Goal: Information Seeking & Learning: Understand process/instructions

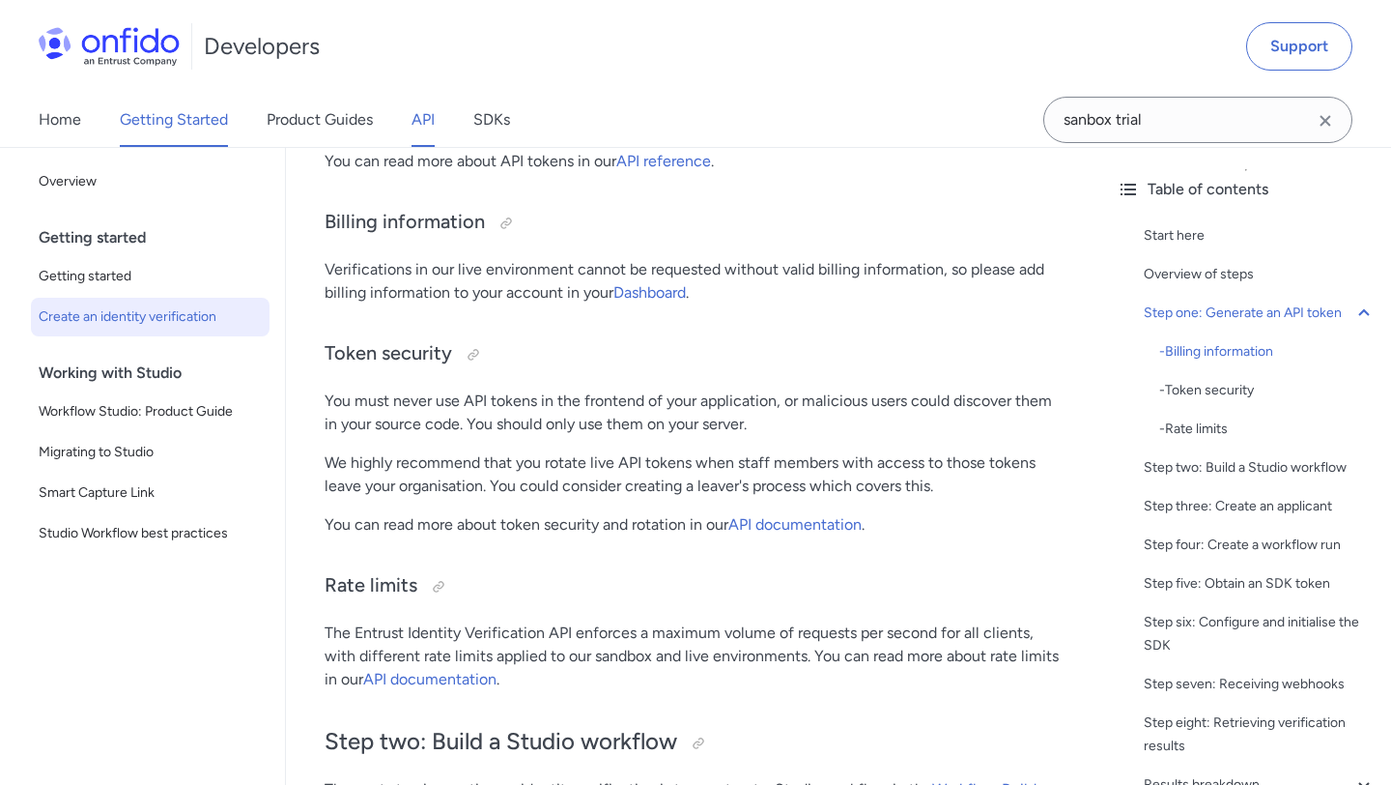
click at [423, 109] on link "API" at bounding box center [423, 120] width 23 height 54
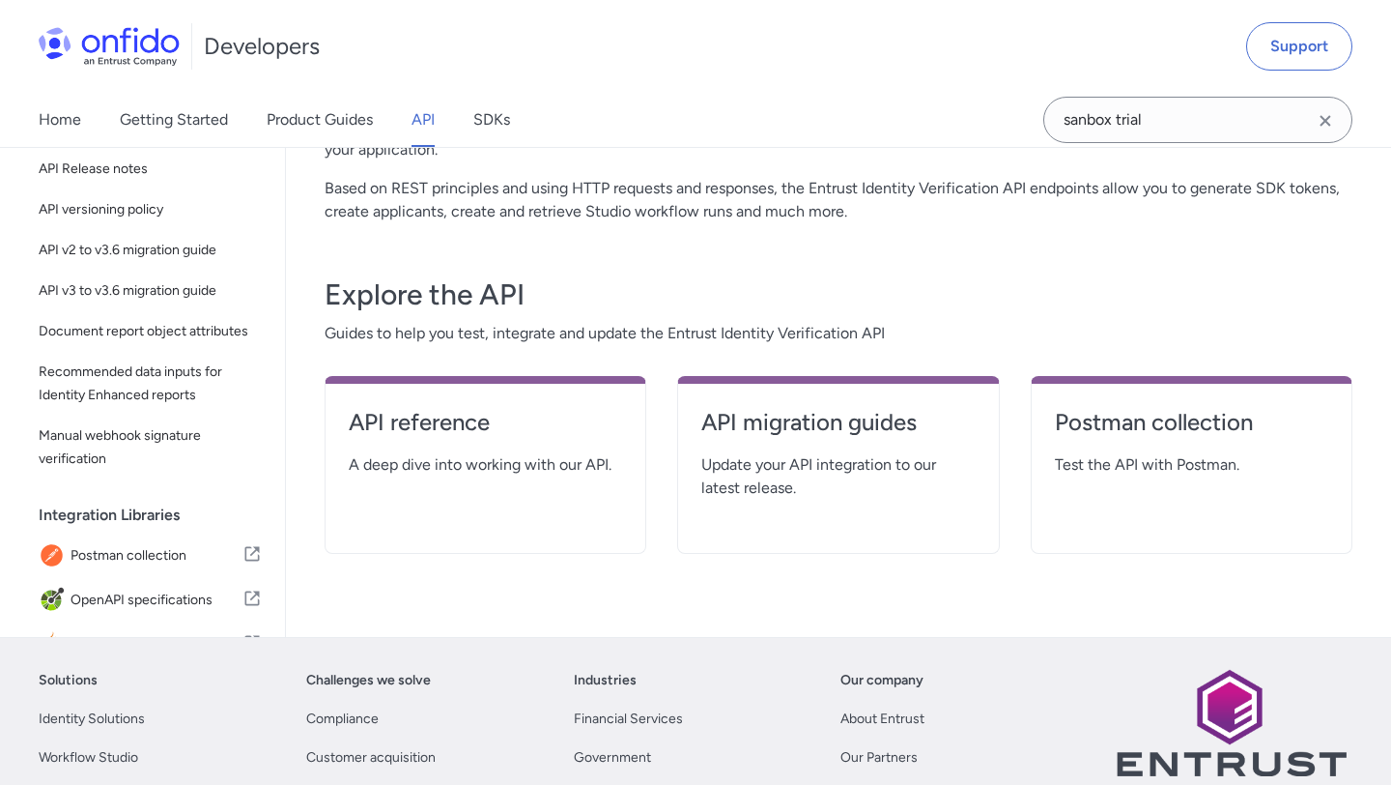
scroll to position [225, 0]
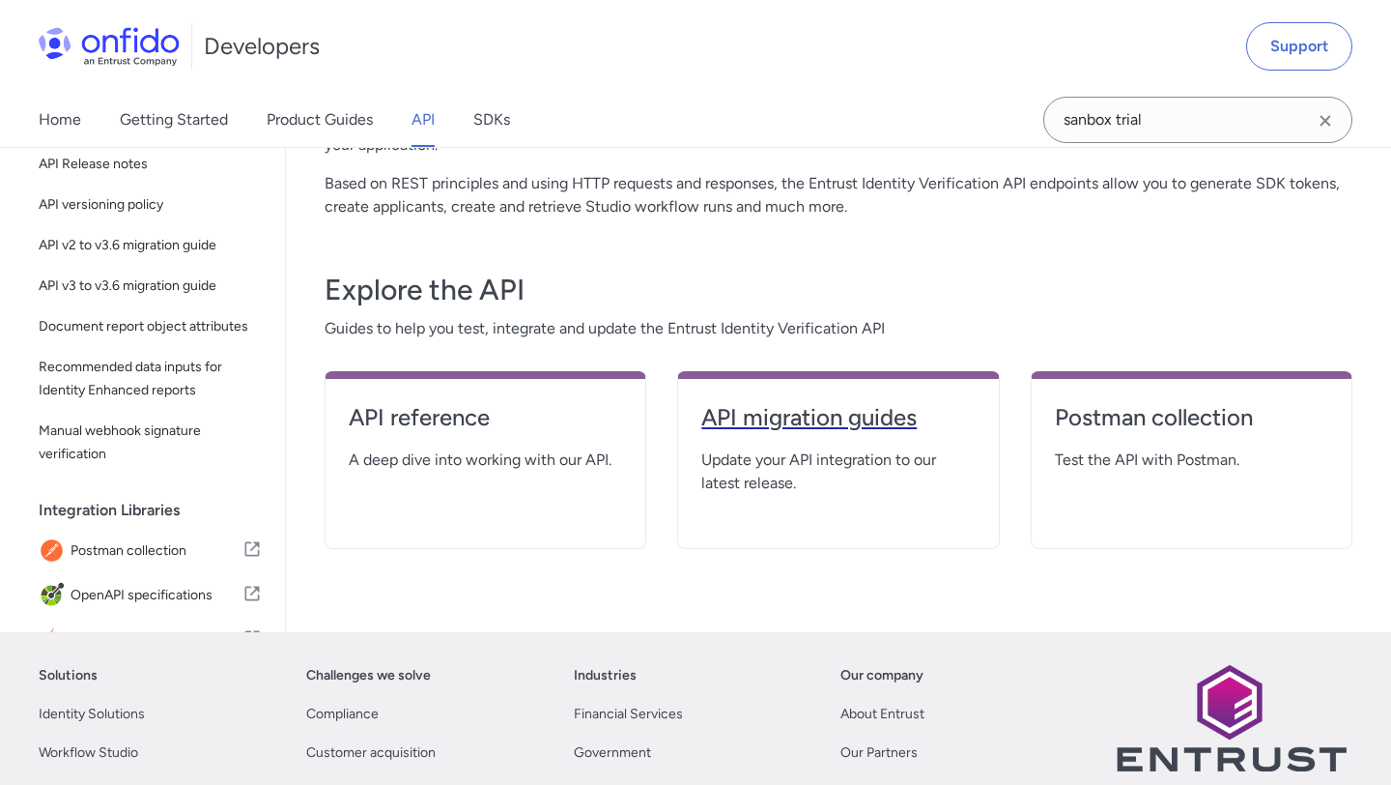
click at [834, 423] on h4 "API migration guides" at bounding box center [837, 417] width 273 height 31
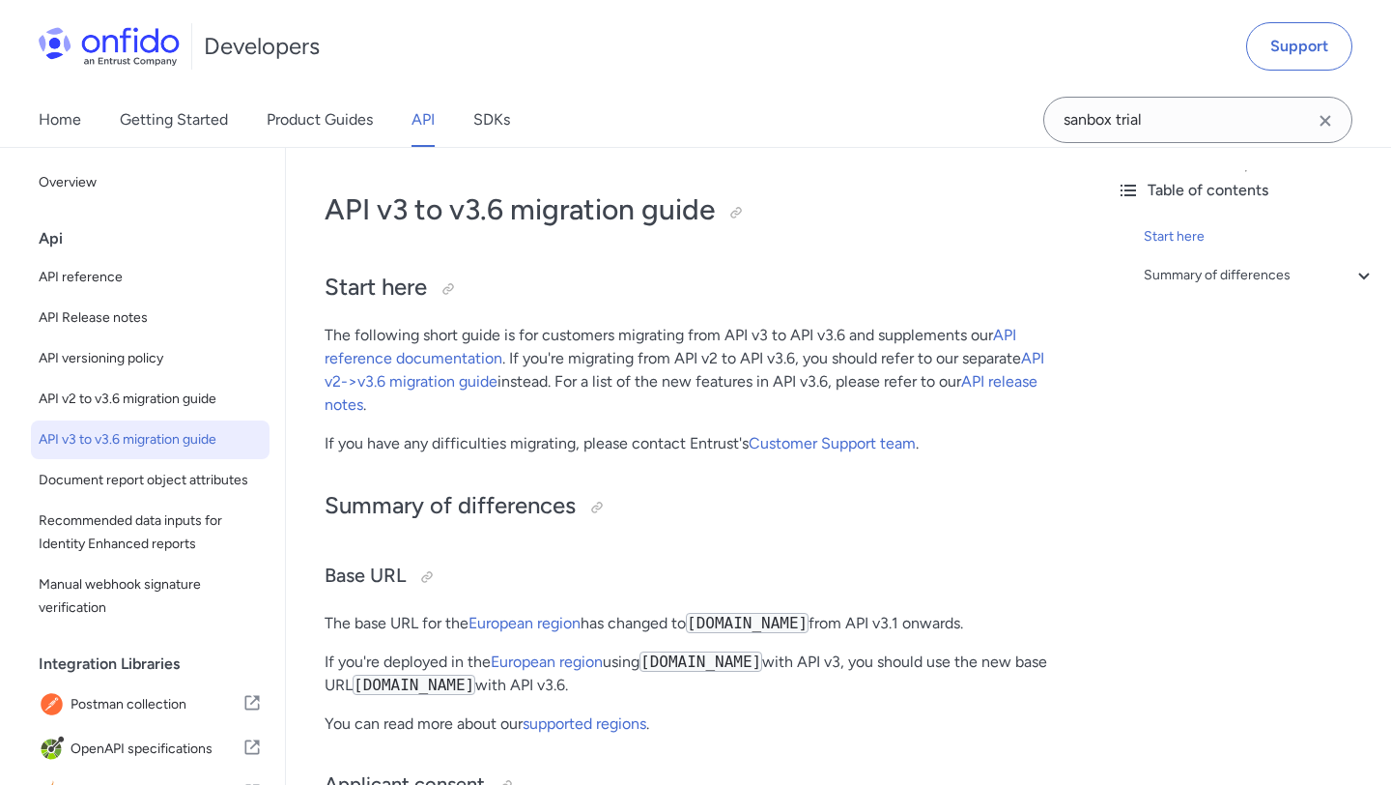
scroll to position [70, 0]
click at [1001, 334] on link "API reference documentation" at bounding box center [671, 349] width 692 height 42
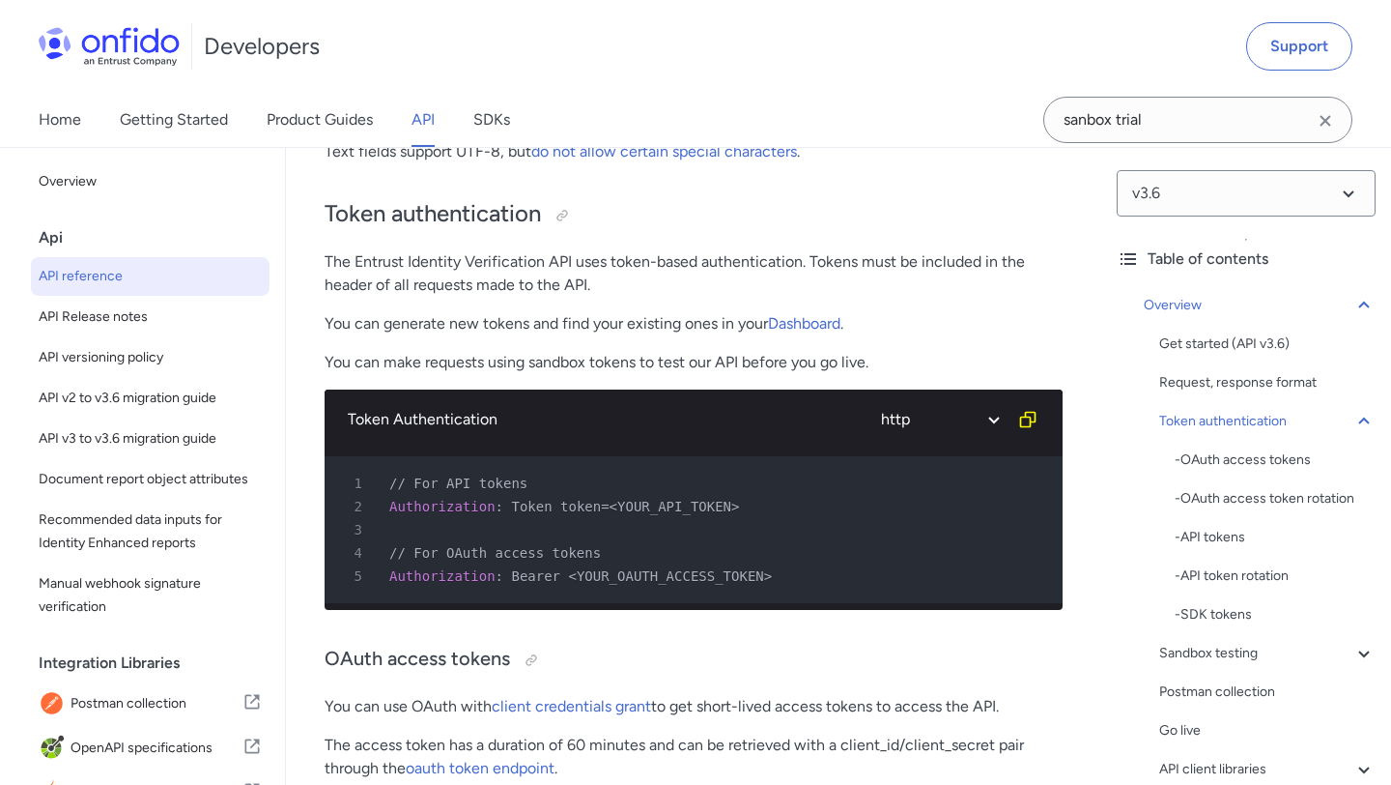
scroll to position [728, 0]
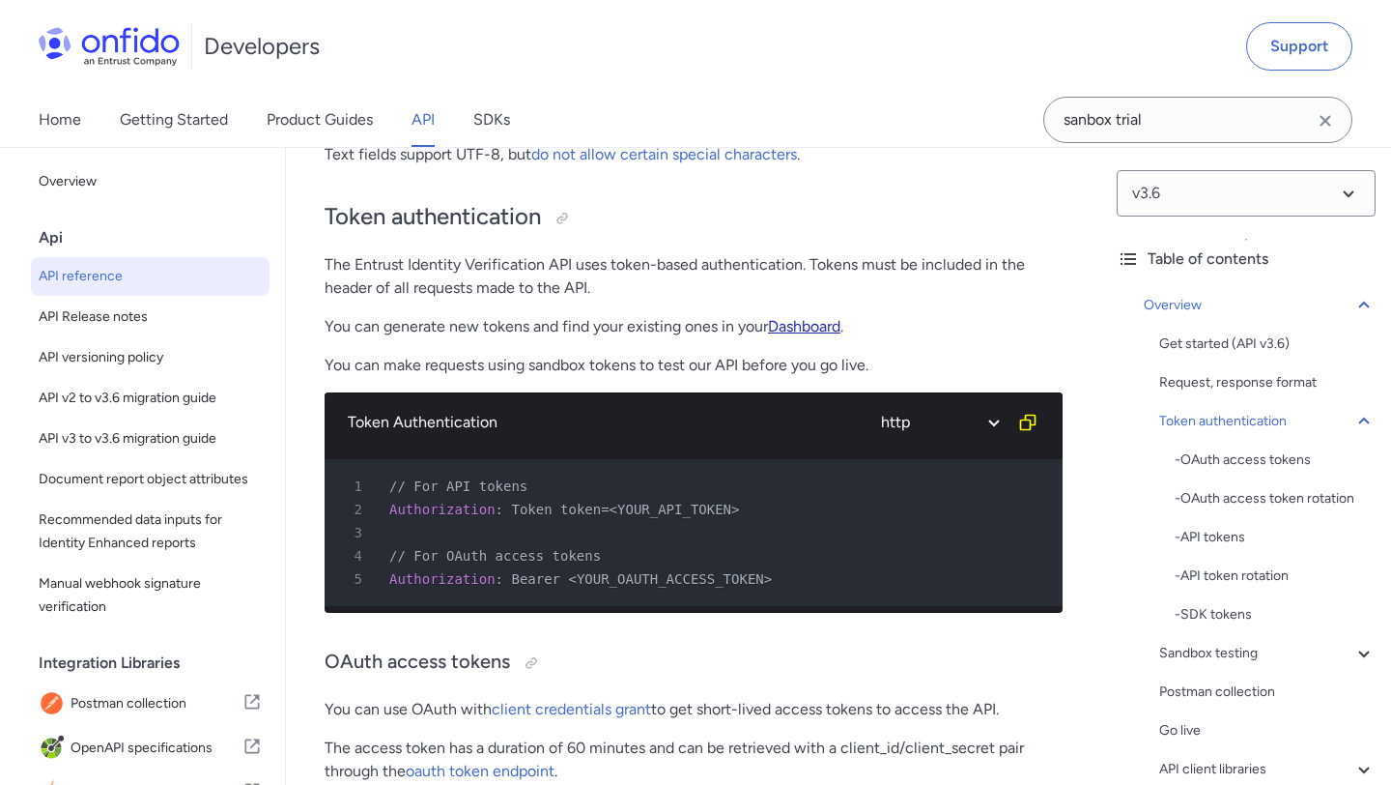
click at [818, 324] on link "Dashboard" at bounding box center [804, 326] width 72 height 18
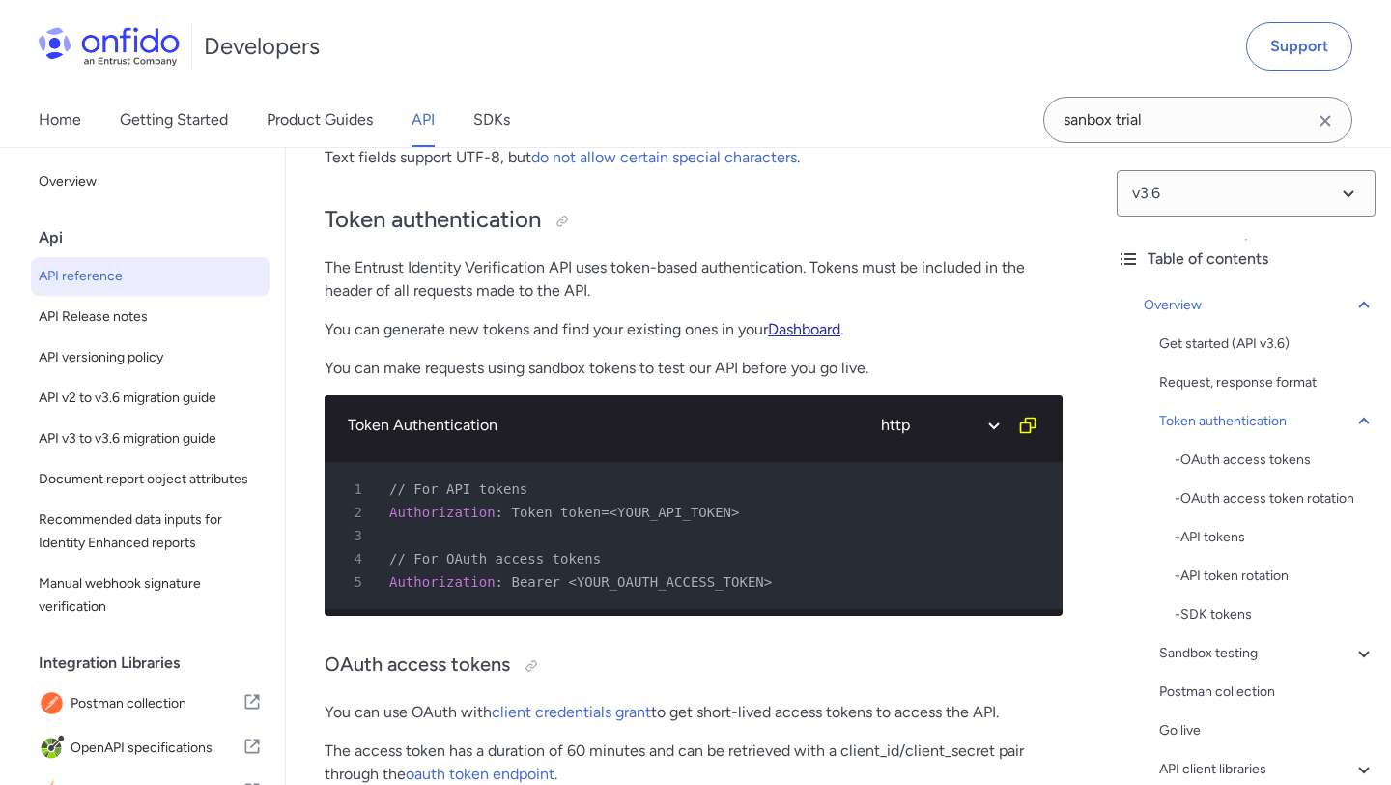
click at [819, 326] on link "Dashboard" at bounding box center [804, 329] width 72 height 18
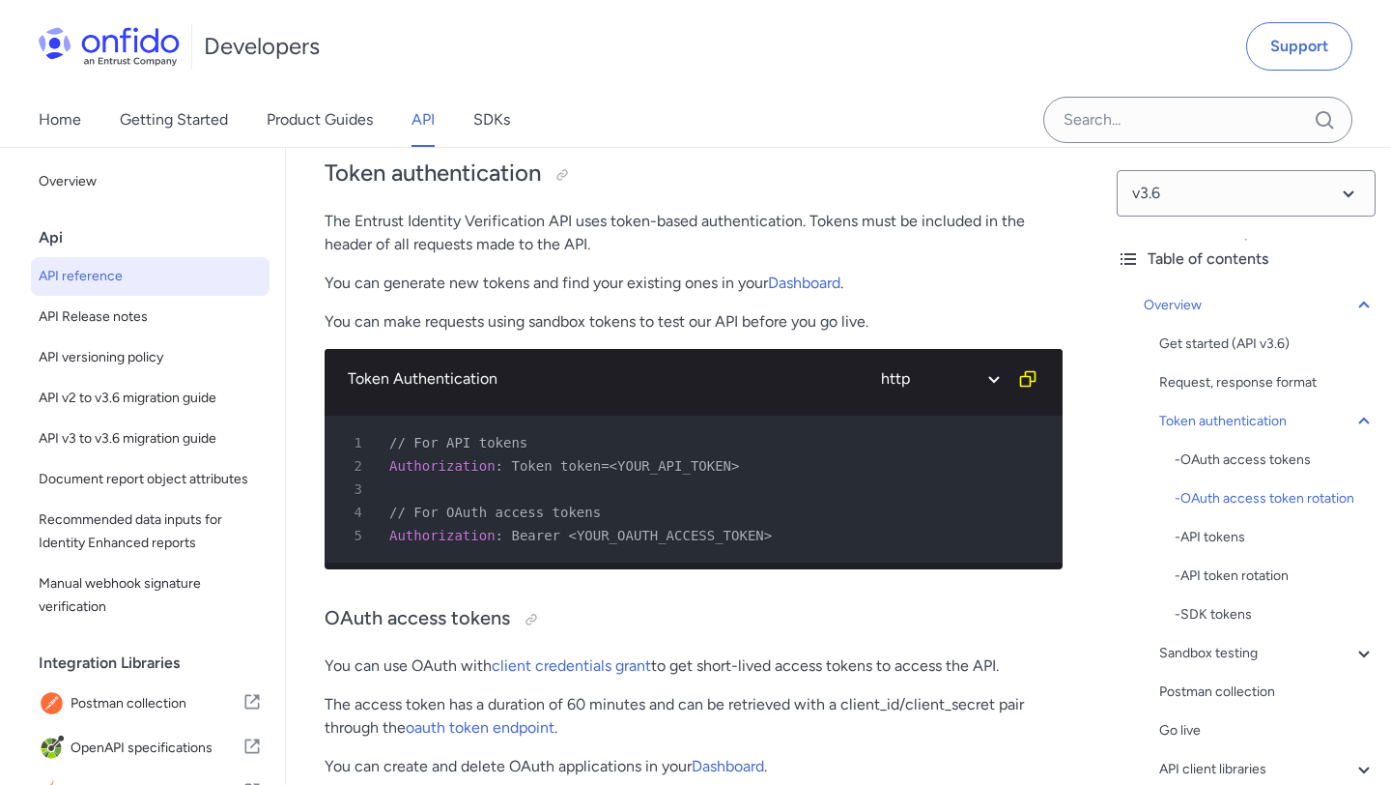
scroll to position [611, 0]
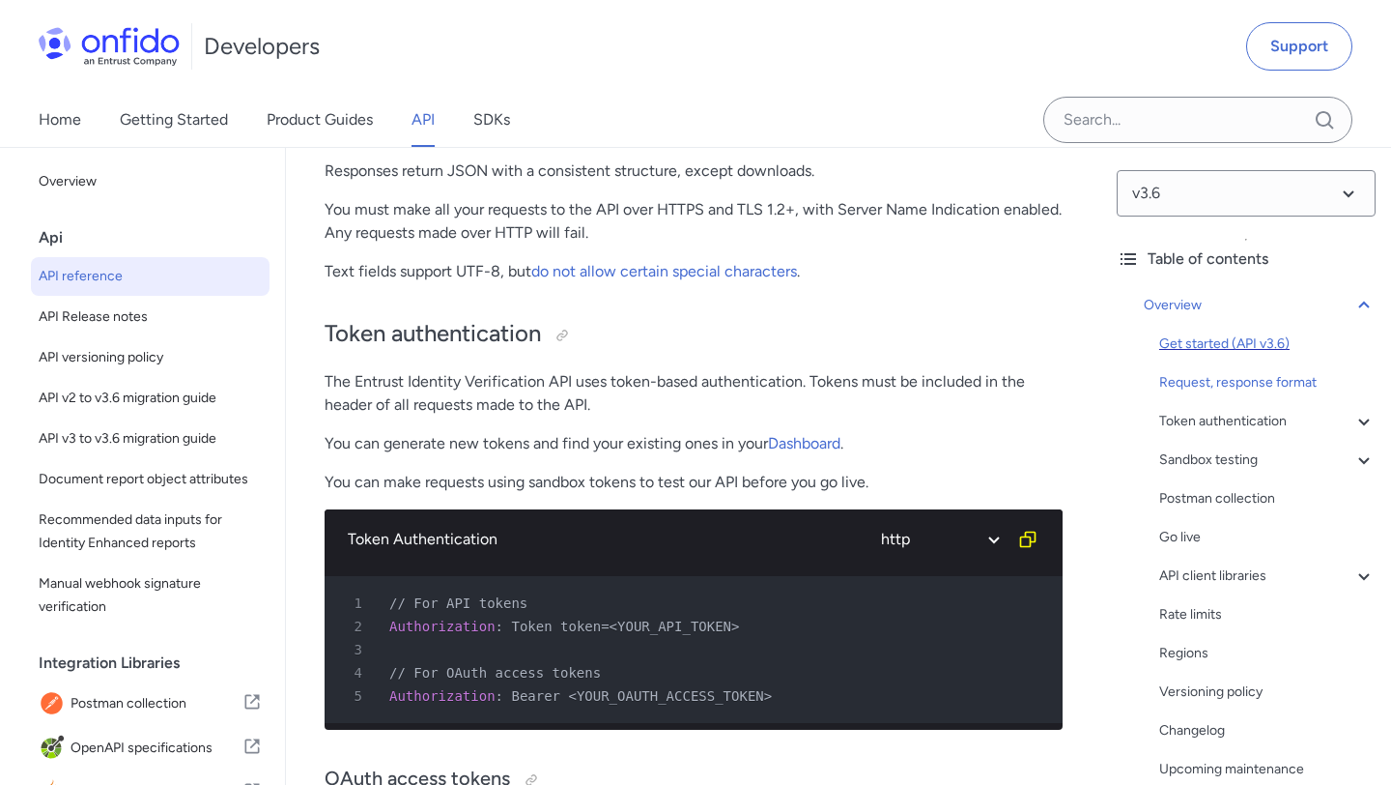
click at [1245, 347] on div "Get started (API v3.6)" at bounding box center [1267, 343] width 216 height 23
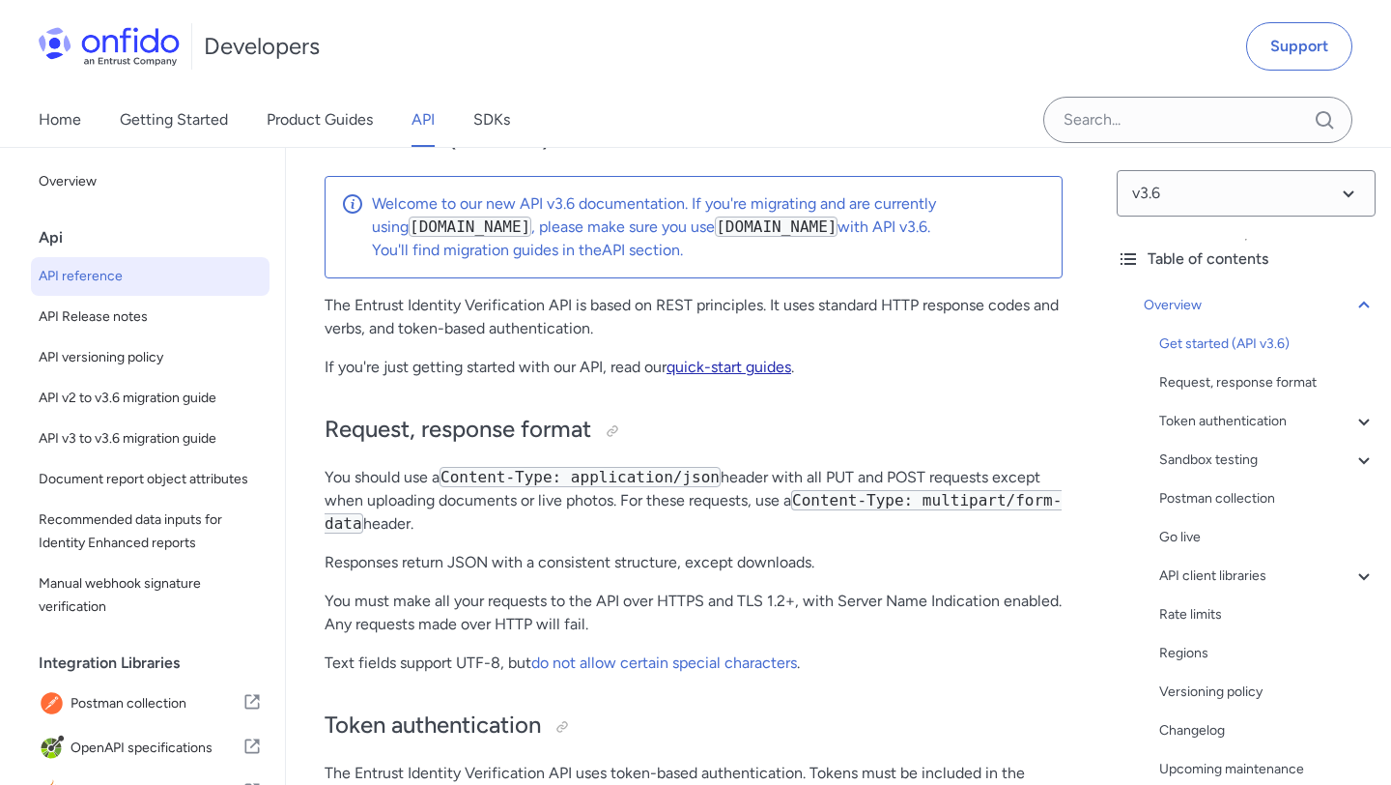
click at [714, 367] on link "quick-start guides" at bounding box center [729, 366] width 125 height 18
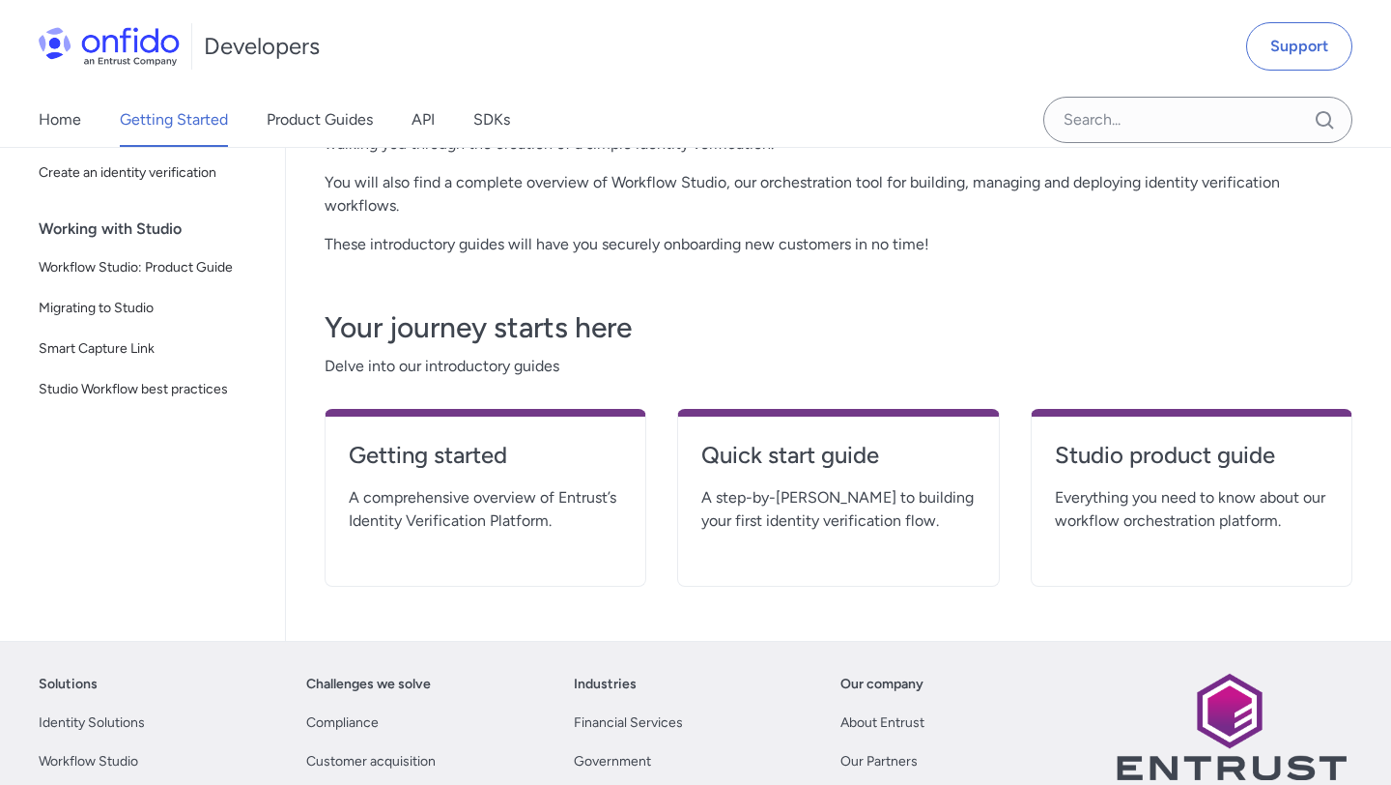
scroll to position [302, 0]
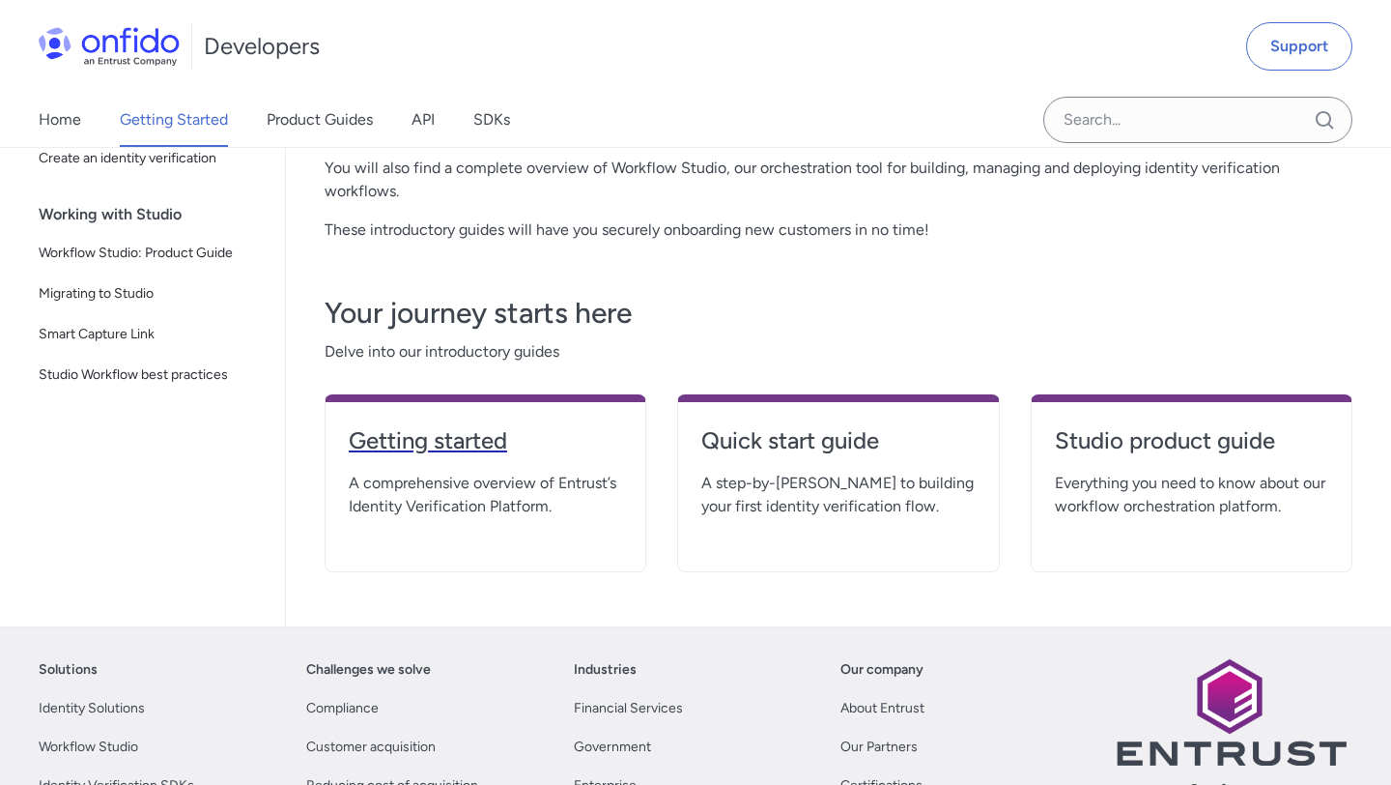
click at [465, 441] on h4 "Getting started" at bounding box center [485, 440] width 273 height 31
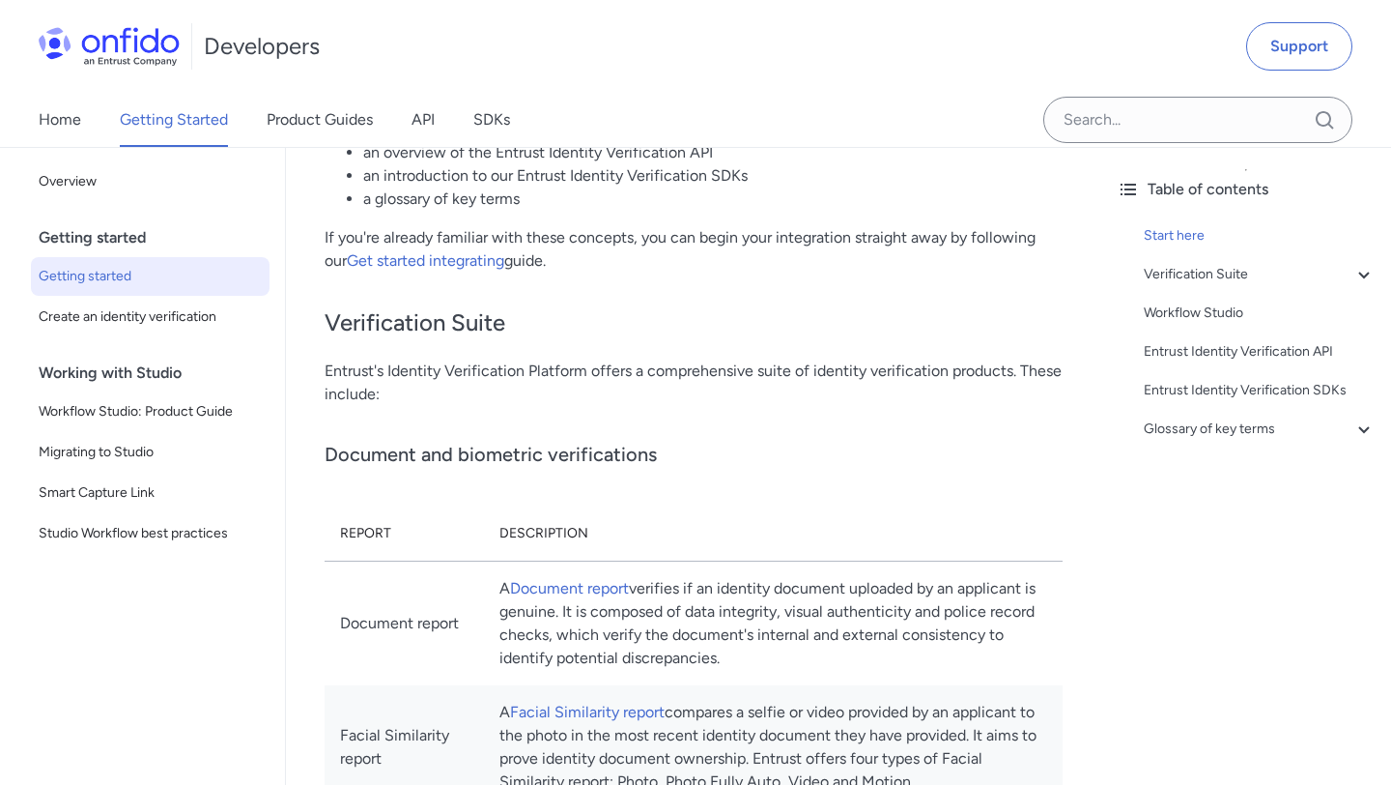
scroll to position [489, 0]
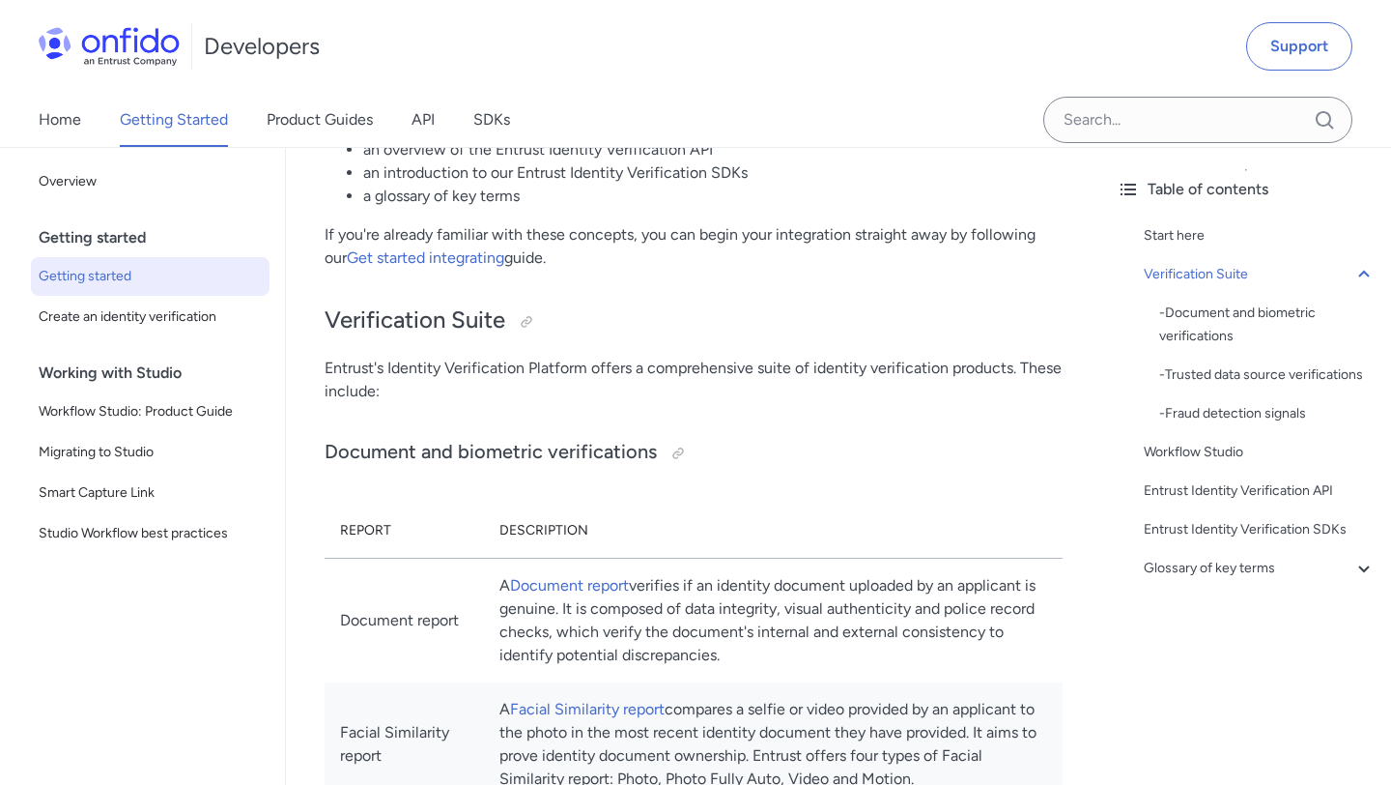
click at [499, 268] on p "If you're already familiar with these concepts, you can begin your integration …" at bounding box center [694, 246] width 738 height 46
click at [493, 252] on link "Get started integrating" at bounding box center [425, 257] width 157 height 18
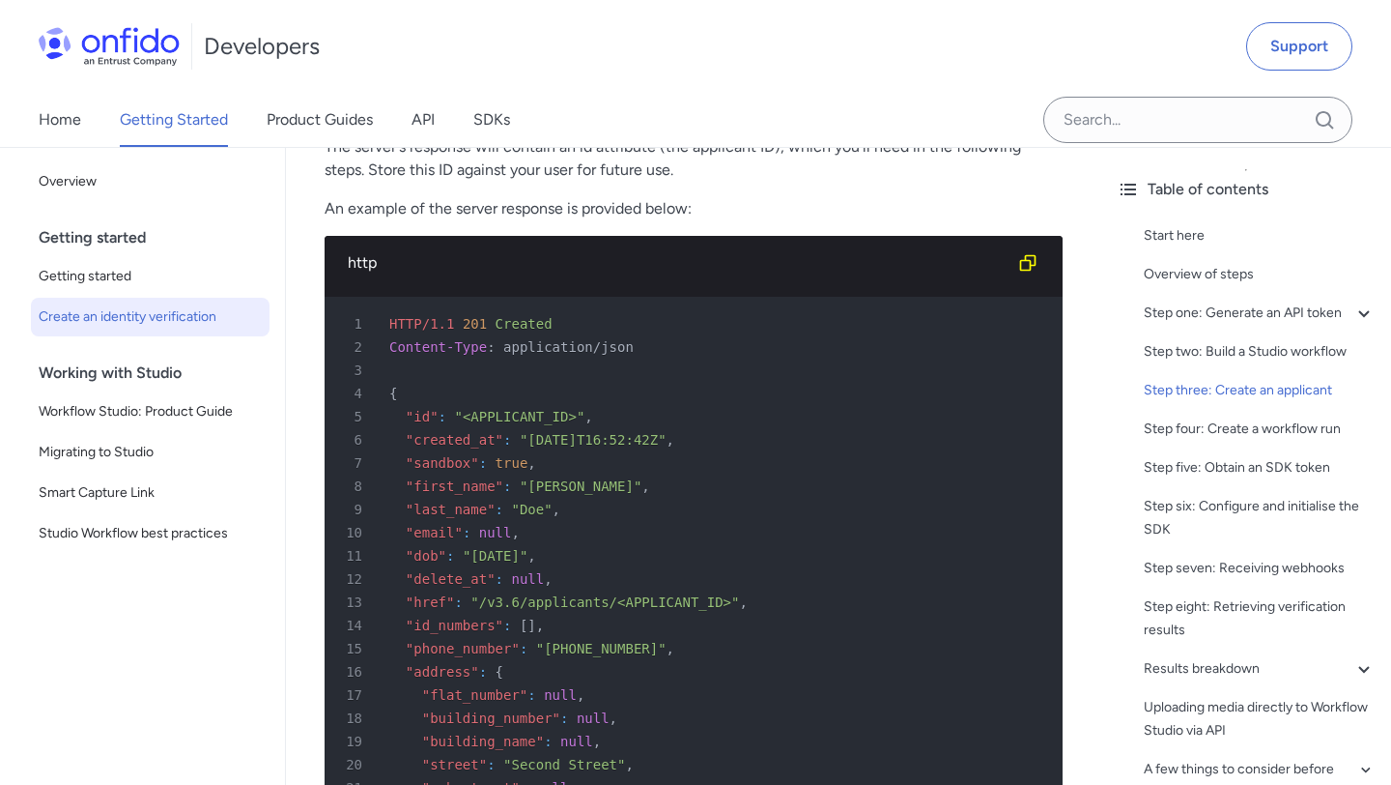
scroll to position [4033, 0]
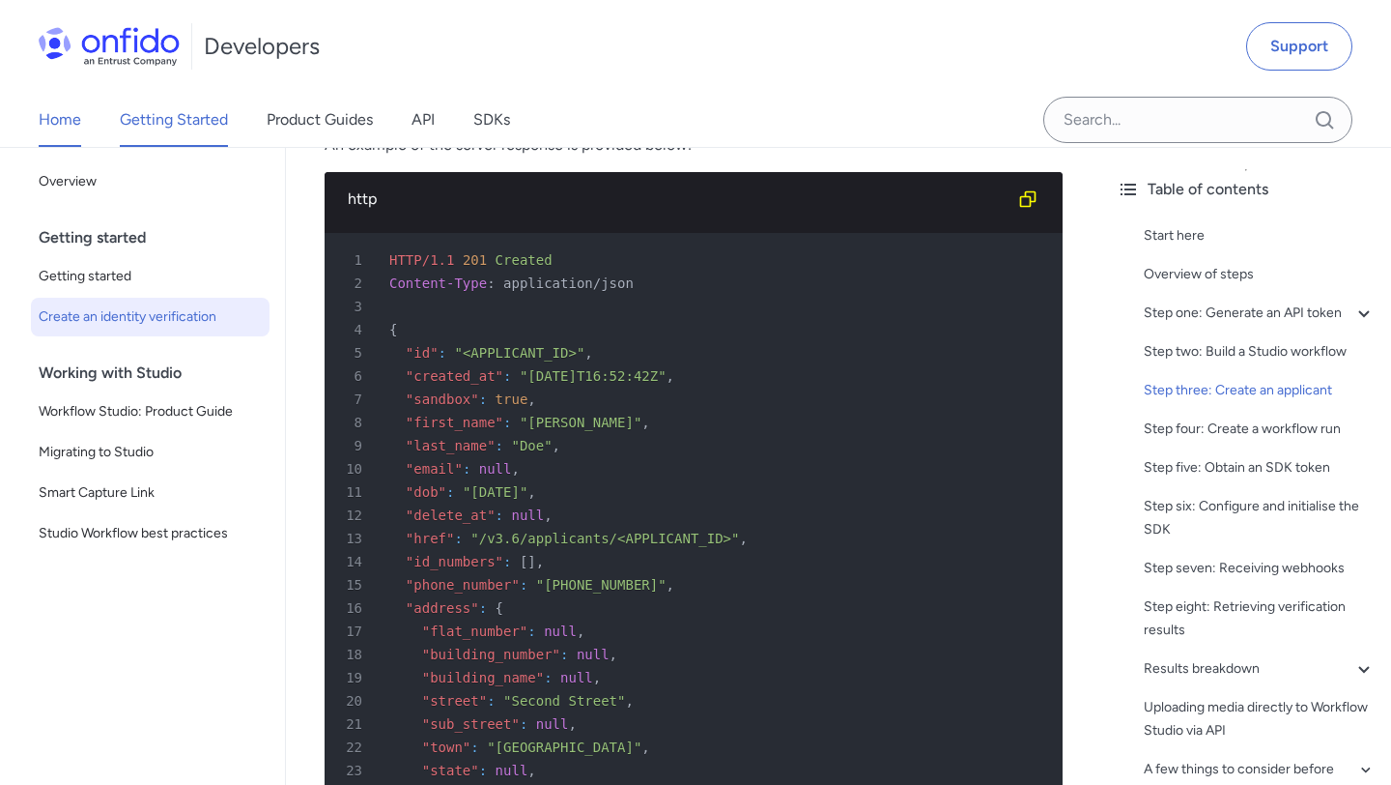
click at [68, 104] on link "Home" at bounding box center [60, 120] width 43 height 54
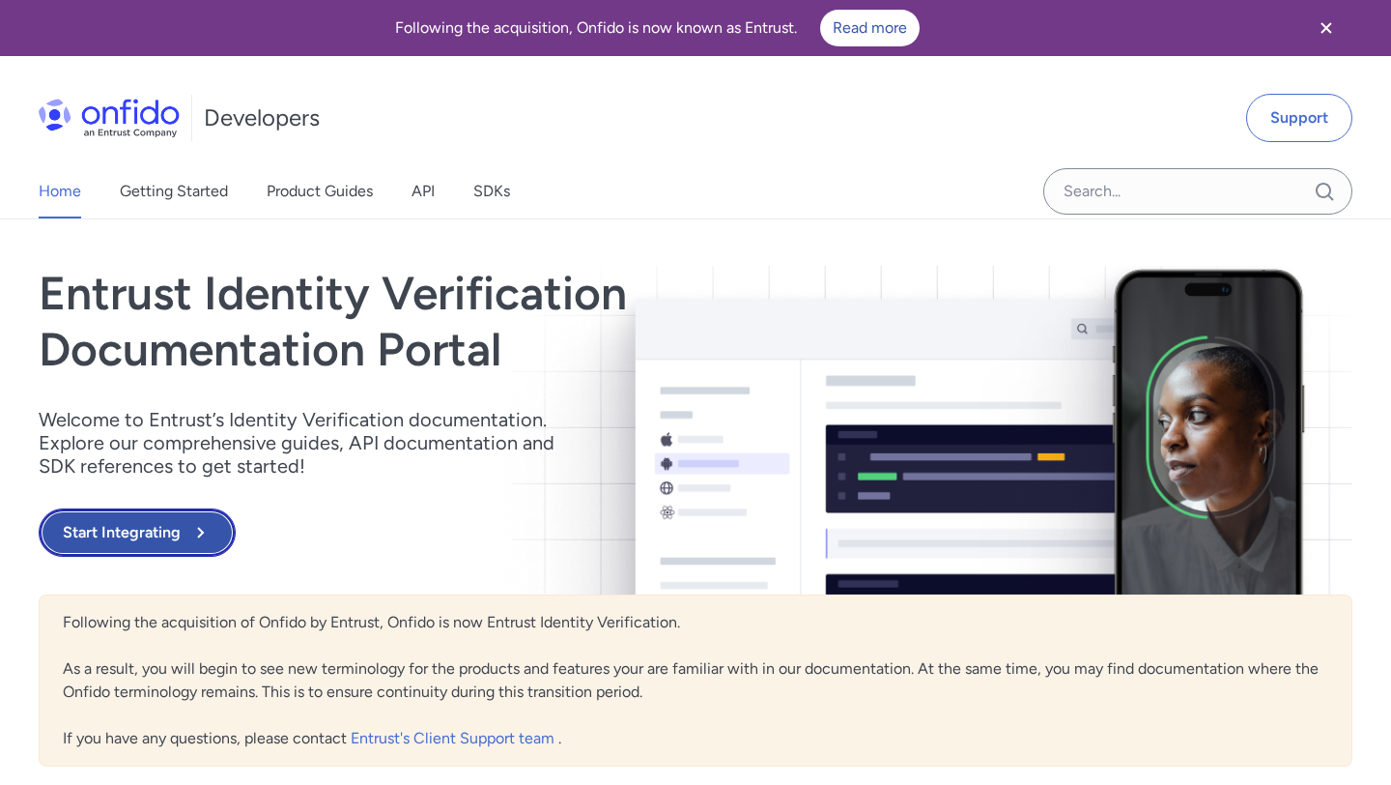
click at [164, 532] on button "Start Integrating" at bounding box center [137, 532] width 197 height 48
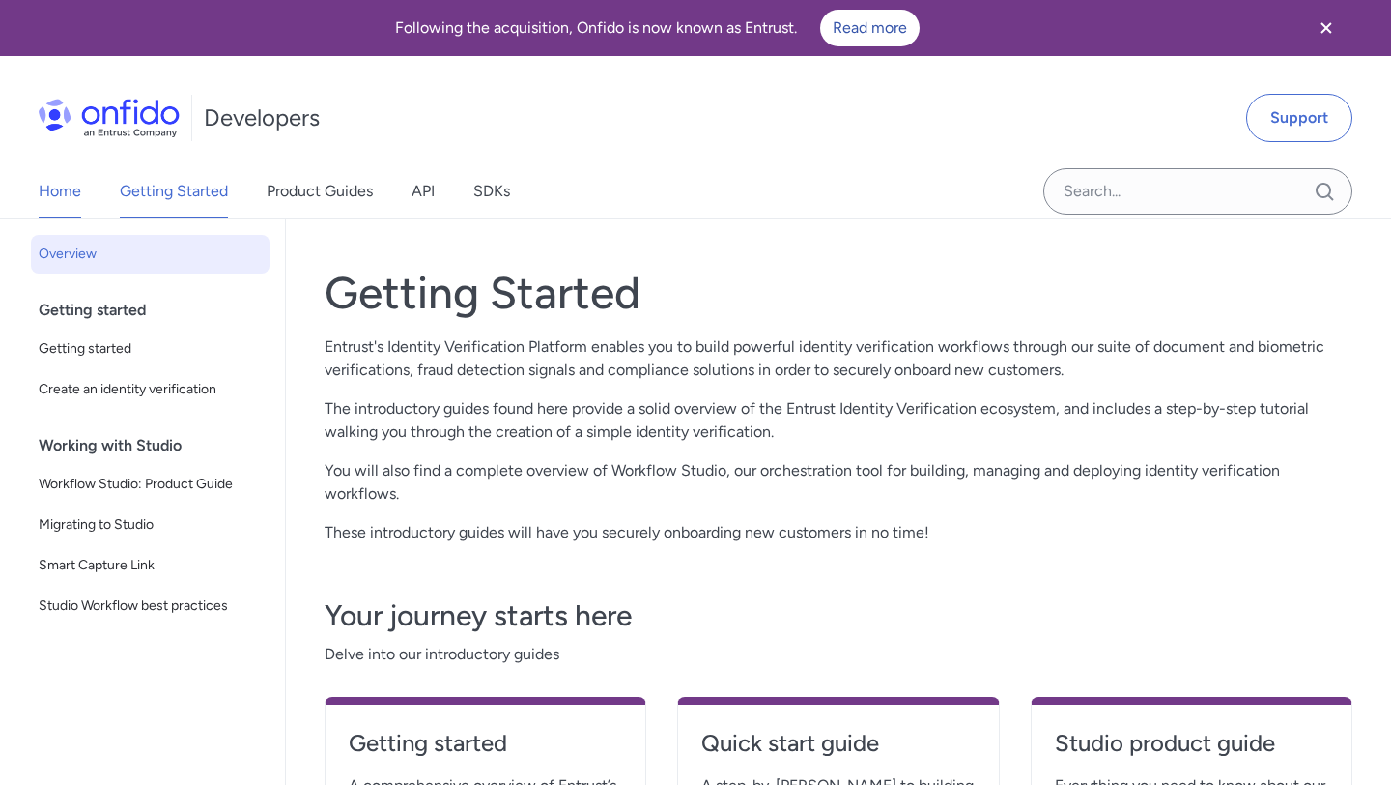
click at [62, 195] on link "Home" at bounding box center [60, 191] width 43 height 54
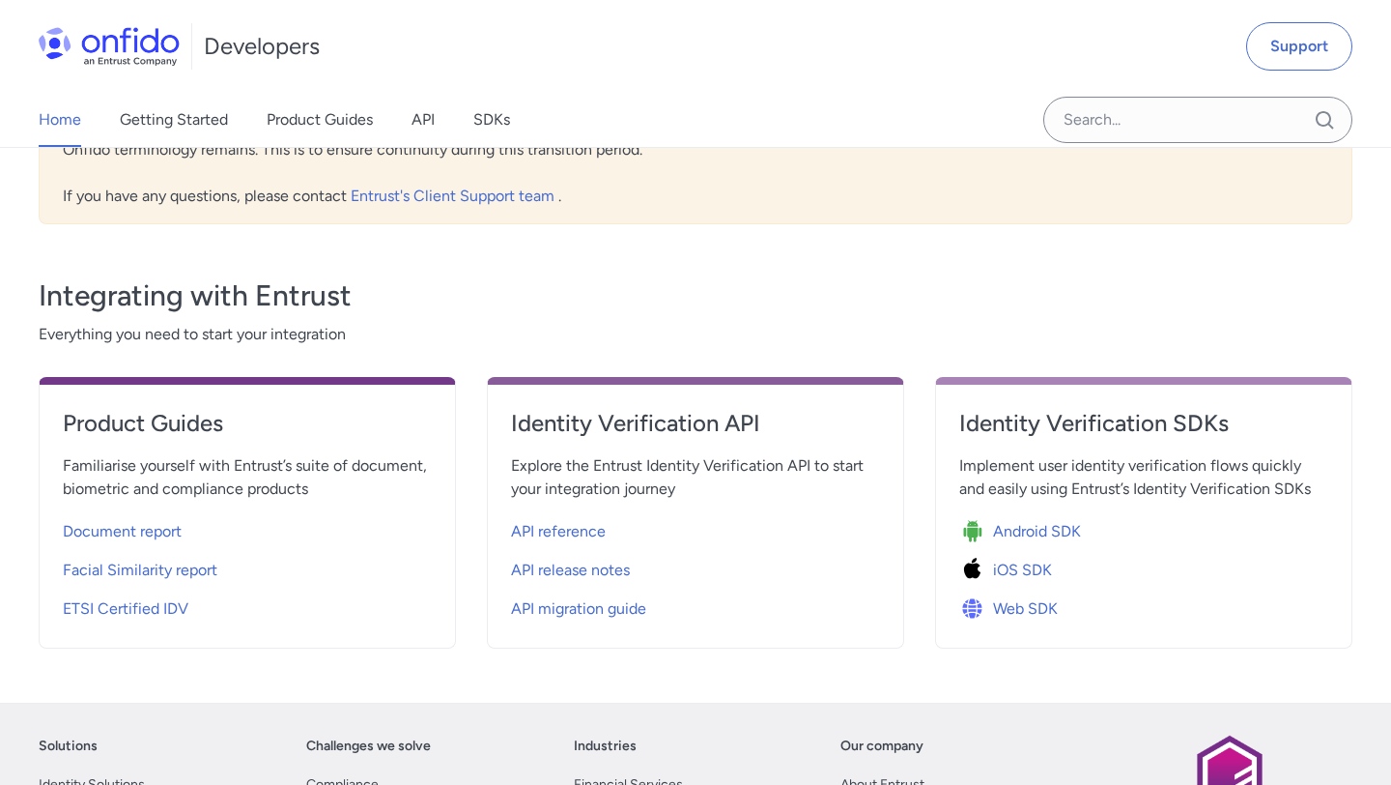
scroll to position [539, 0]
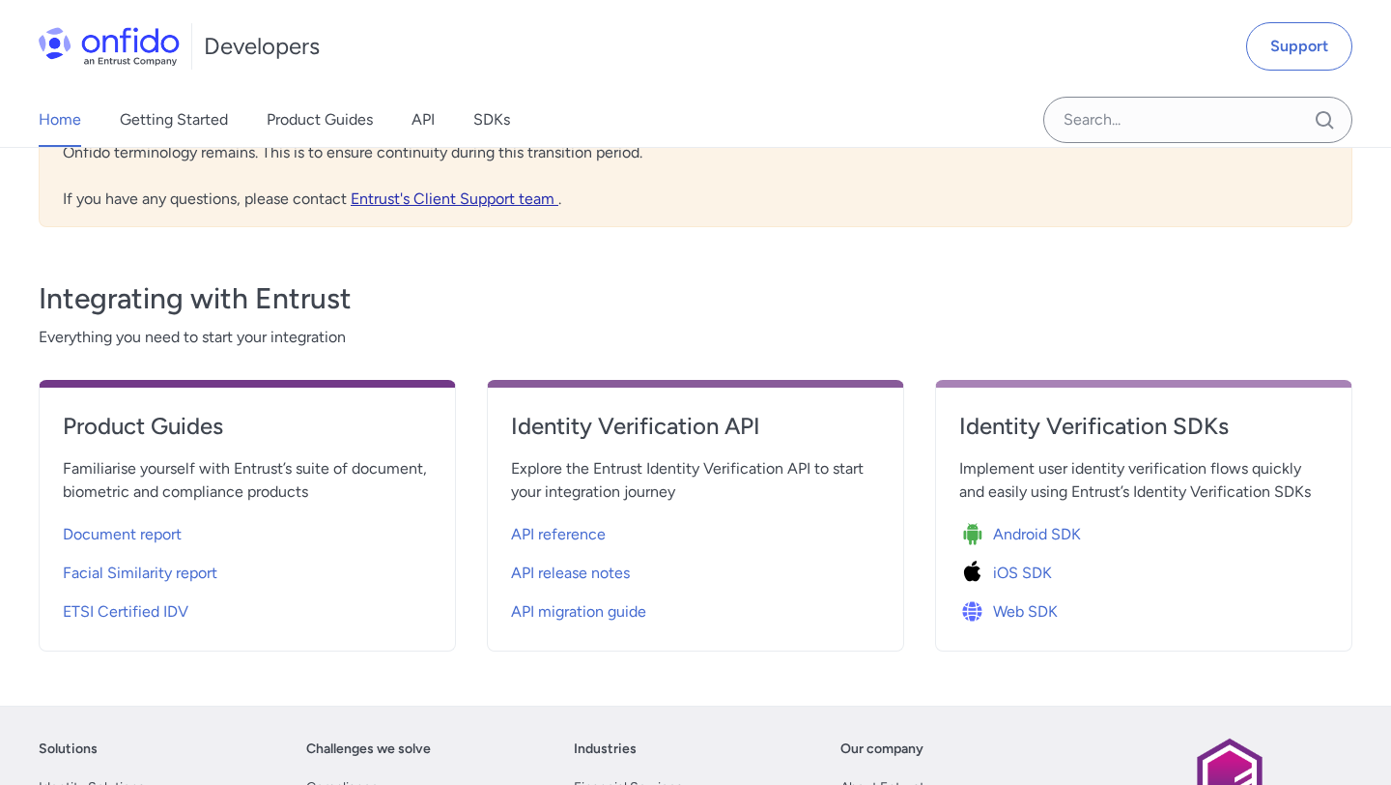
click at [484, 199] on link "Entrust's Client Support team" at bounding box center [455, 198] width 208 height 18
click at [483, 195] on link "Entrust's Client Support team" at bounding box center [455, 198] width 208 height 18
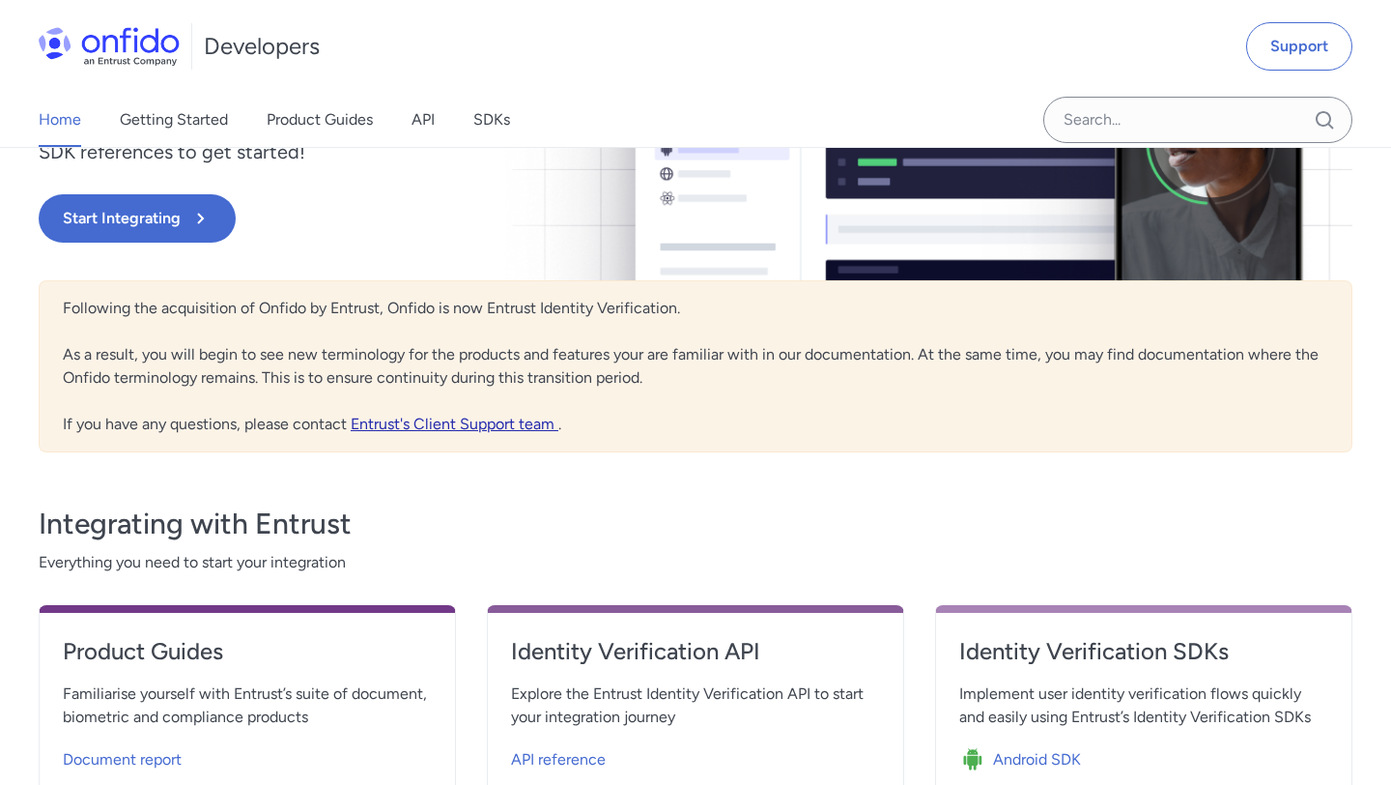
scroll to position [312, 0]
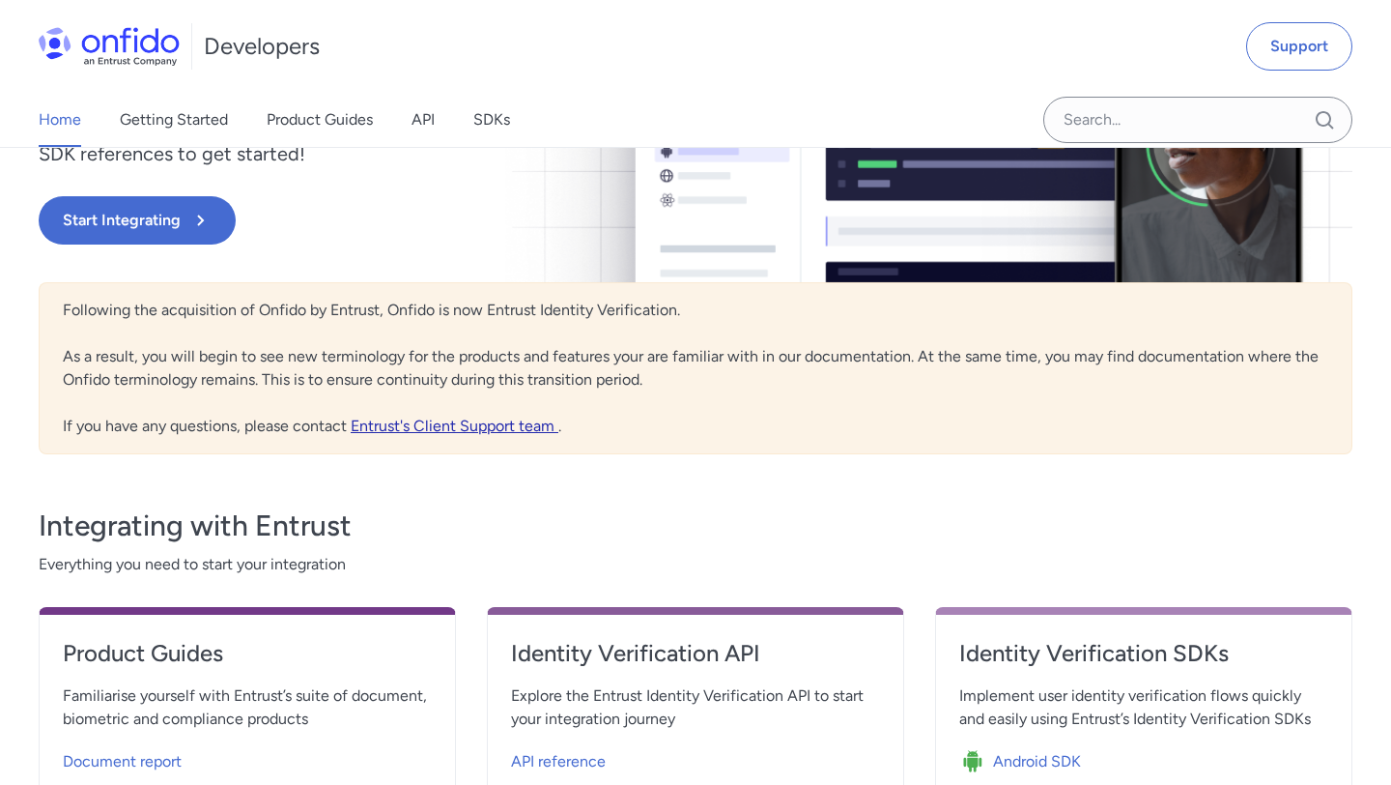
click at [429, 423] on link "Entrust's Client Support team" at bounding box center [455, 425] width 208 height 18
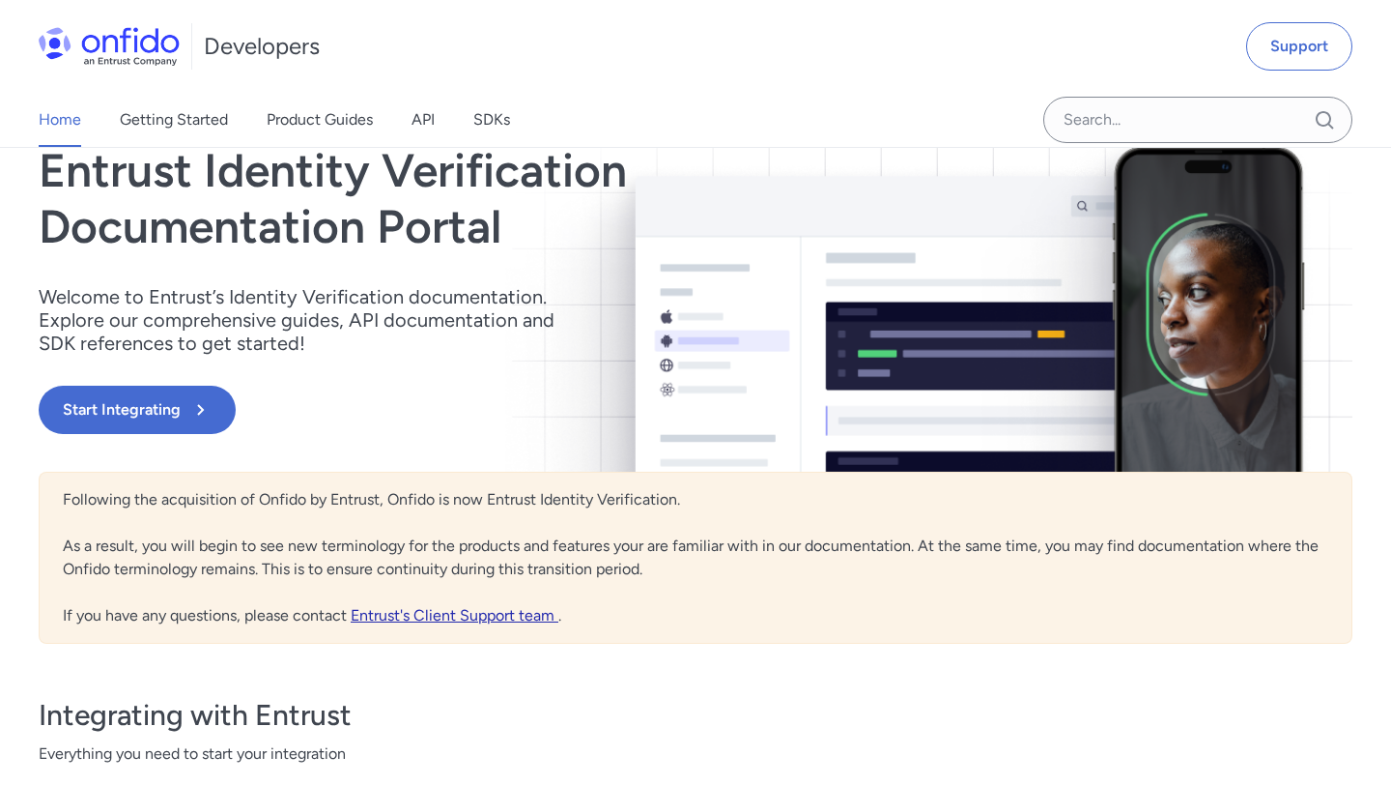
scroll to position [0, 0]
